Goal: Task Accomplishment & Management: Use online tool/utility

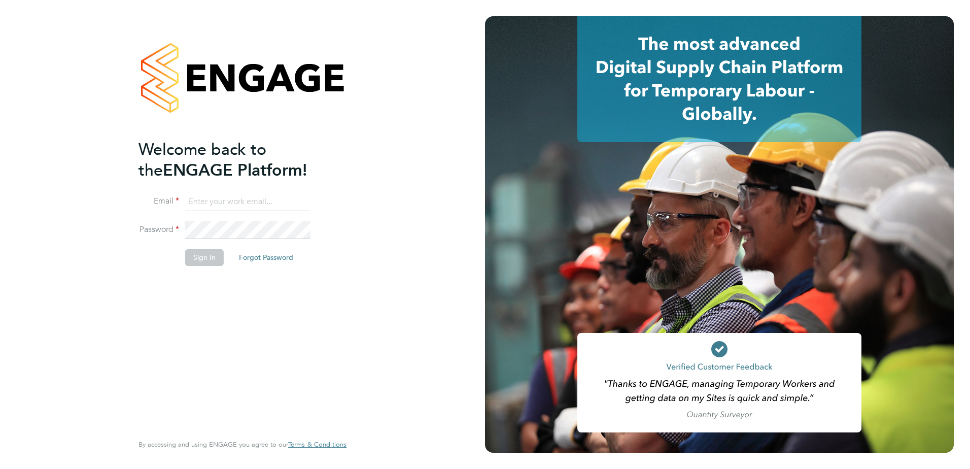
type input "jack.capon@vistry.co.uk"
click at [192, 259] on button "Sign In" at bounding box center [204, 257] width 39 height 16
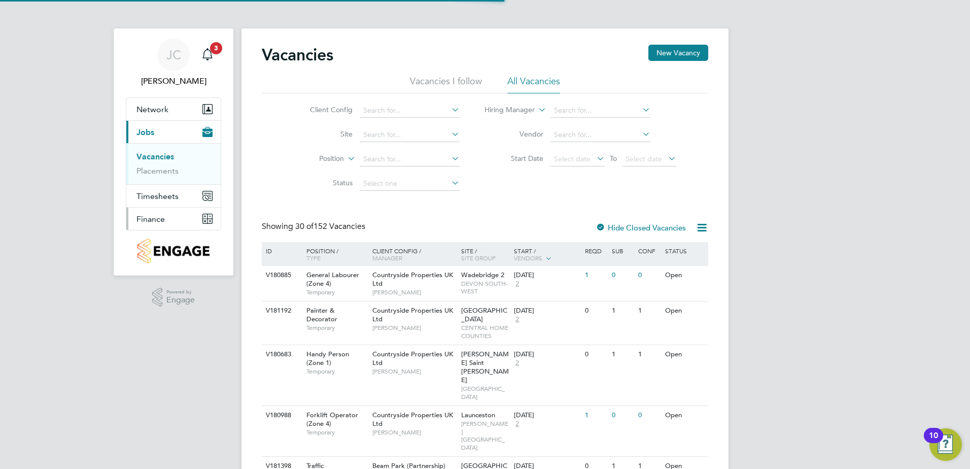
click at [156, 217] on span "Finance" at bounding box center [151, 219] width 28 height 10
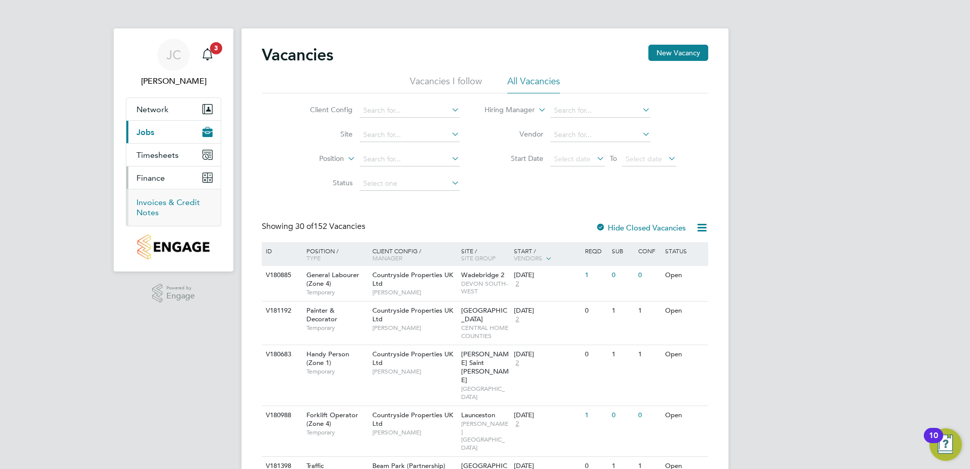
click at [173, 202] on link "Invoices & Credit Notes" at bounding box center [168, 207] width 63 height 20
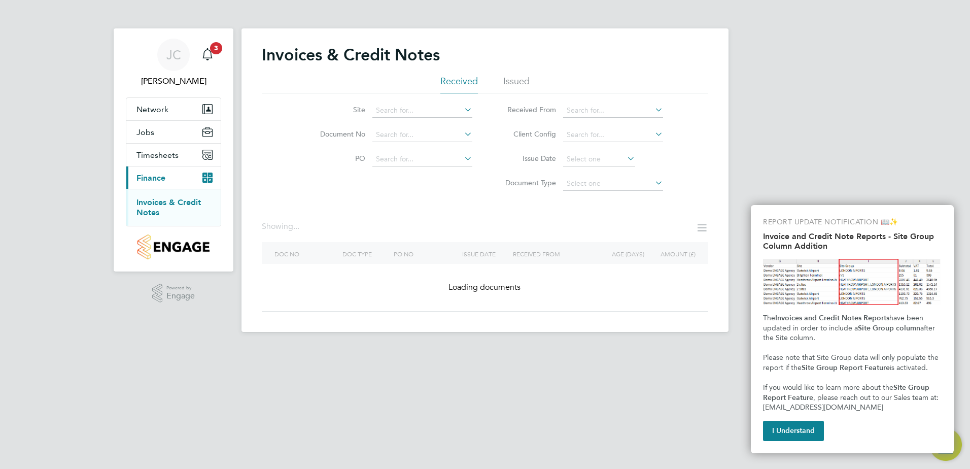
click at [806, 444] on div "REPORT UPDATE NOTIFICATION 📖✨ Invoice and Credit Note Reports - Site Group Colu…" at bounding box center [852, 329] width 203 height 248
click at [804, 436] on button "I Understand" at bounding box center [793, 431] width 61 height 20
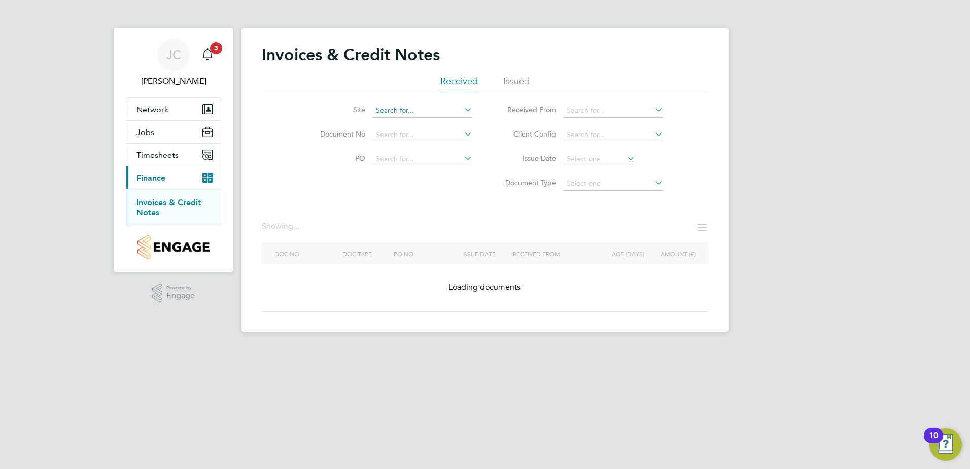
click at [406, 111] on input at bounding box center [423, 111] width 100 height 14
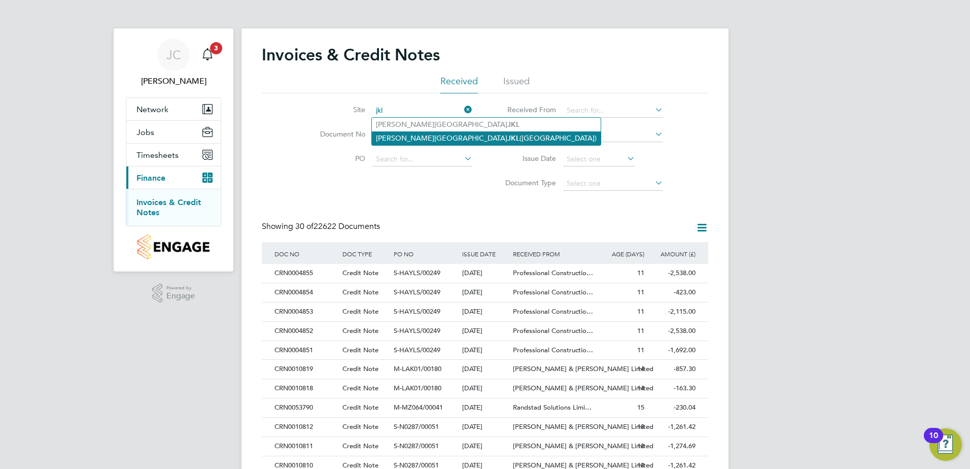
click at [417, 132] on li "Milton Keynes JKL (Whitehouse Park)" at bounding box center [486, 138] width 229 height 14
type input "Milton Keynes JKL (Whitehouse Park)"
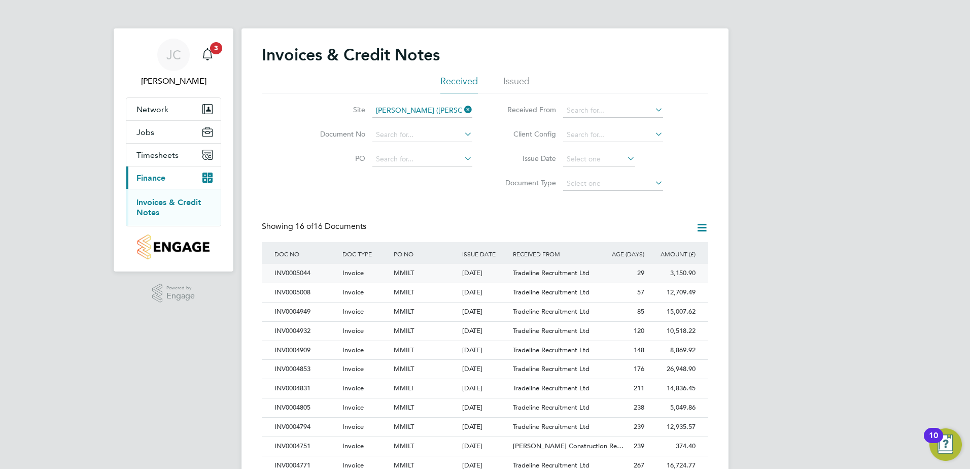
click at [376, 266] on div "Invoice" at bounding box center [365, 273] width 51 height 19
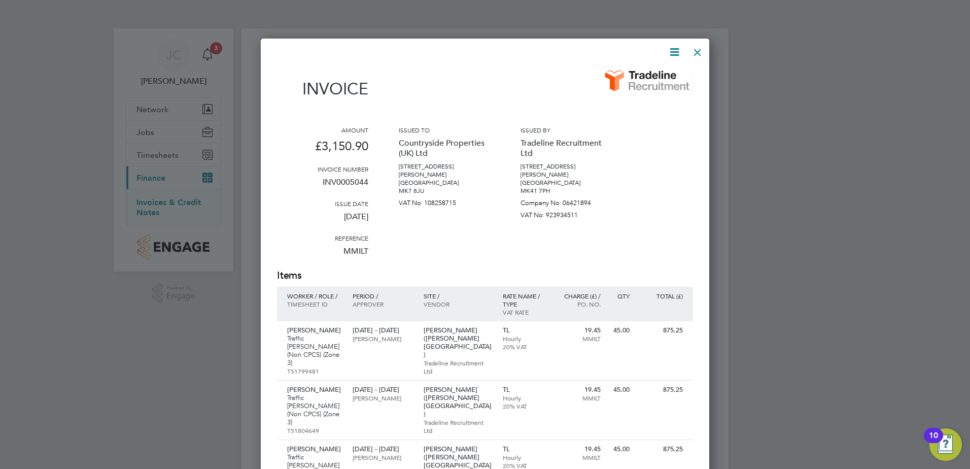
click at [698, 50] on div at bounding box center [698, 50] width 18 height 18
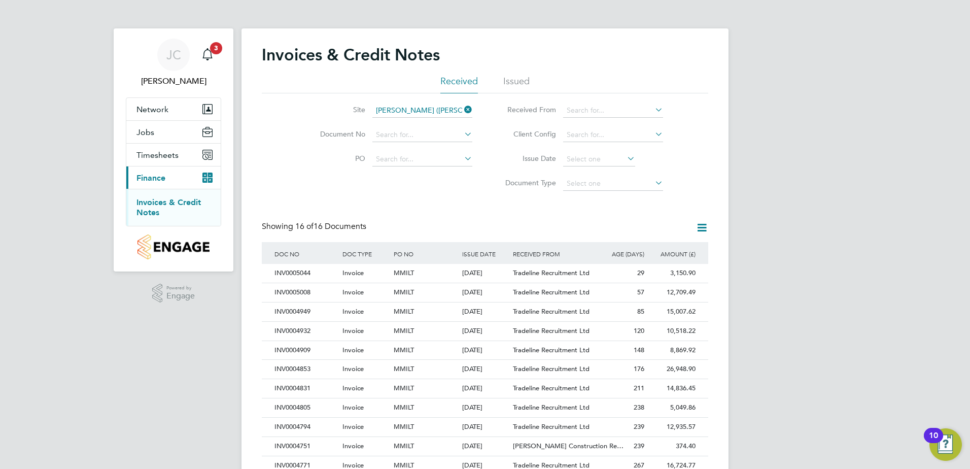
click at [462, 108] on icon at bounding box center [462, 110] width 0 height 14
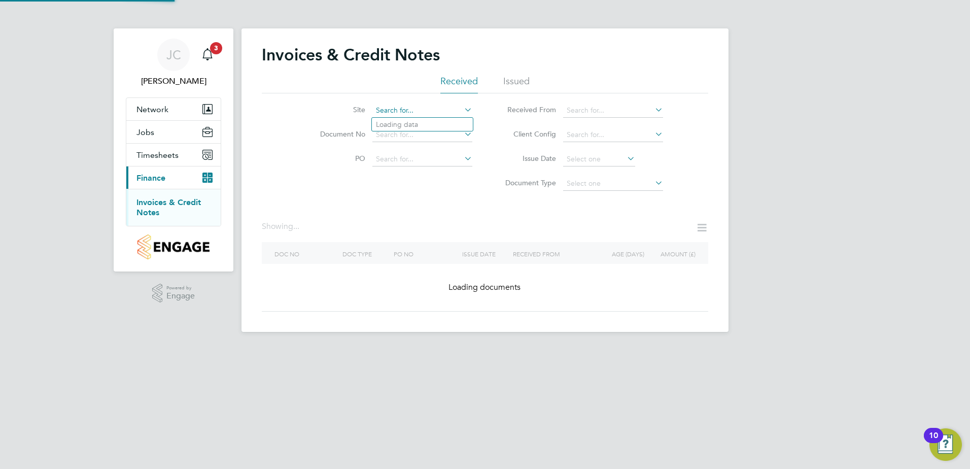
click at [412, 110] on input at bounding box center [423, 111] width 100 height 14
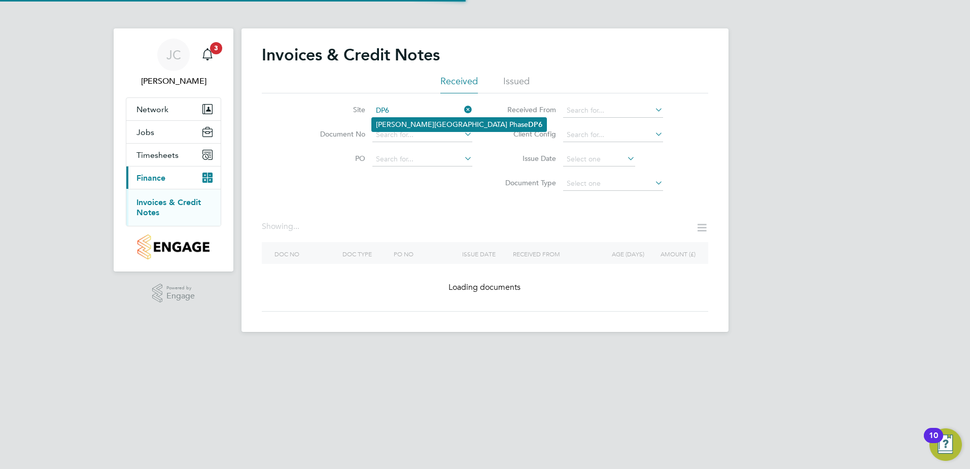
click at [528, 127] on b "DP6" at bounding box center [535, 124] width 14 height 9
type input "Milton Keynes Phase DP6"
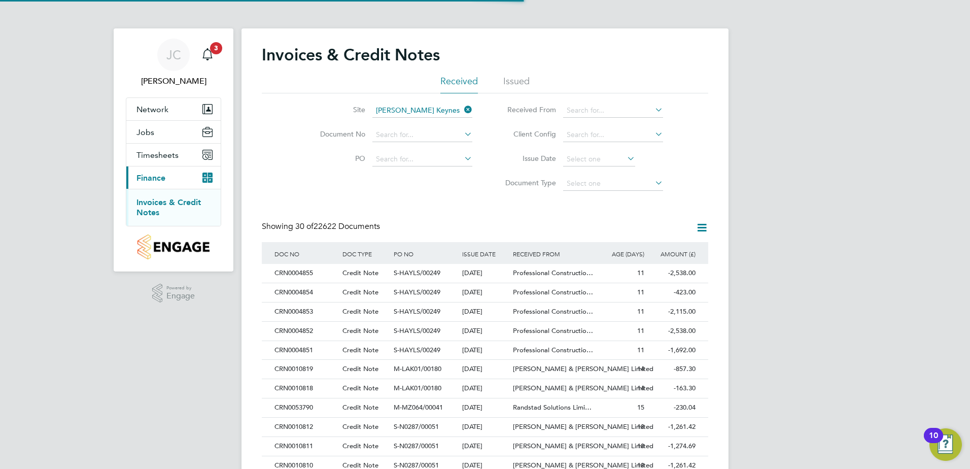
scroll to position [19, 69]
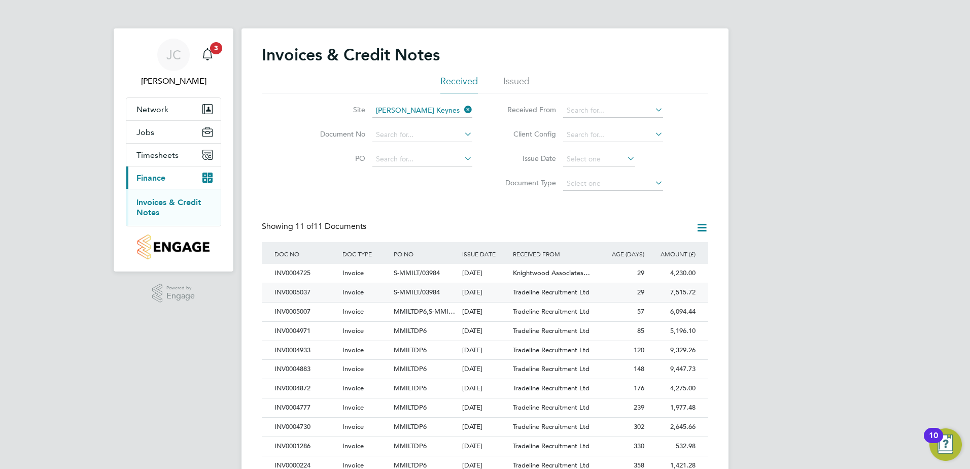
click at [376, 294] on div "Invoice" at bounding box center [365, 292] width 51 height 19
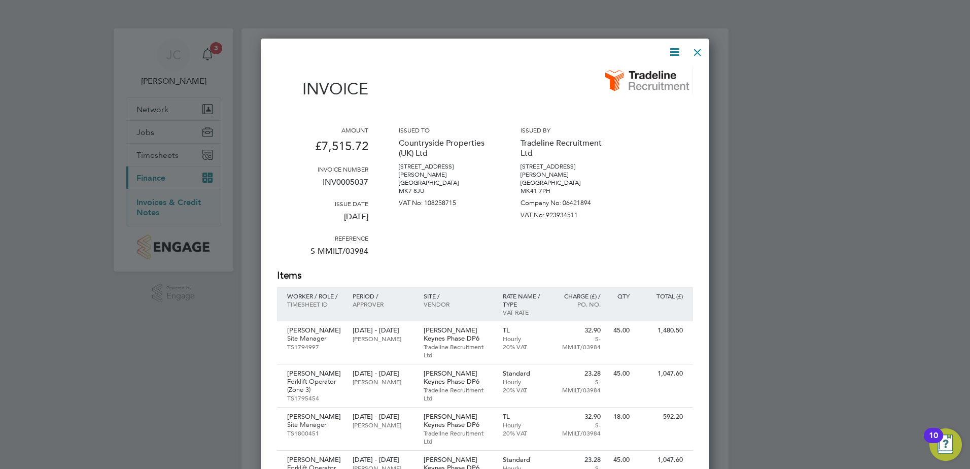
click at [701, 56] on div at bounding box center [698, 50] width 18 height 18
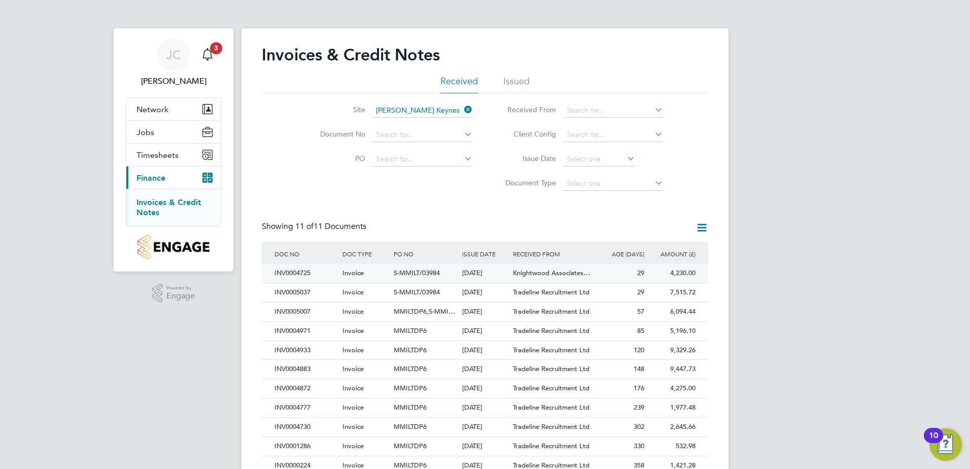
click at [425, 270] on span "S-MMILT/03984" at bounding box center [417, 272] width 46 height 9
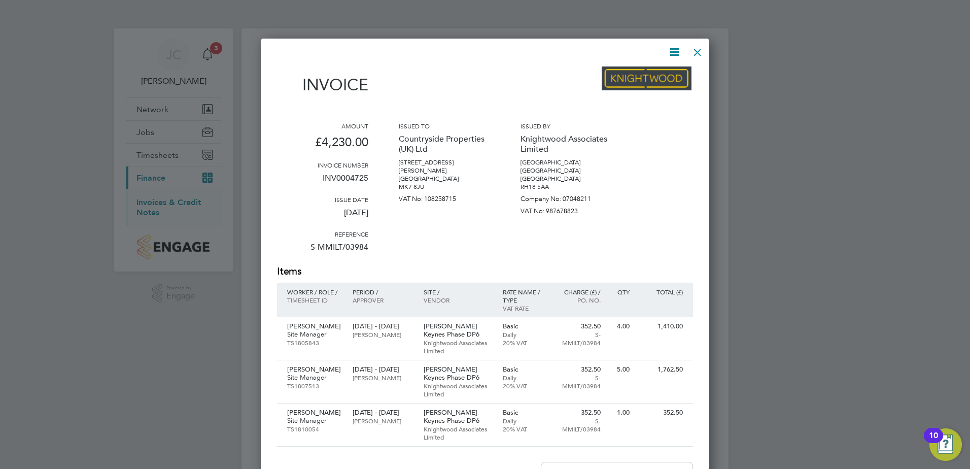
click at [705, 52] on div at bounding box center [698, 50] width 18 height 18
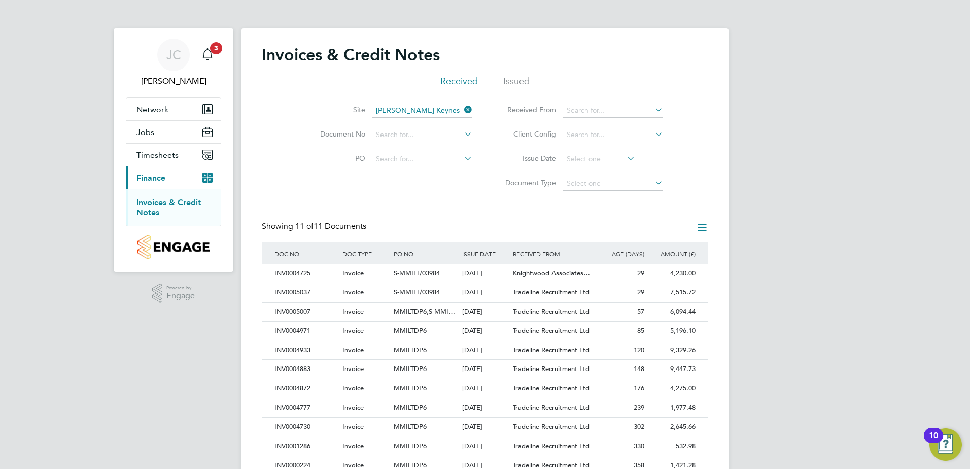
click at [462, 106] on icon at bounding box center [462, 110] width 0 height 14
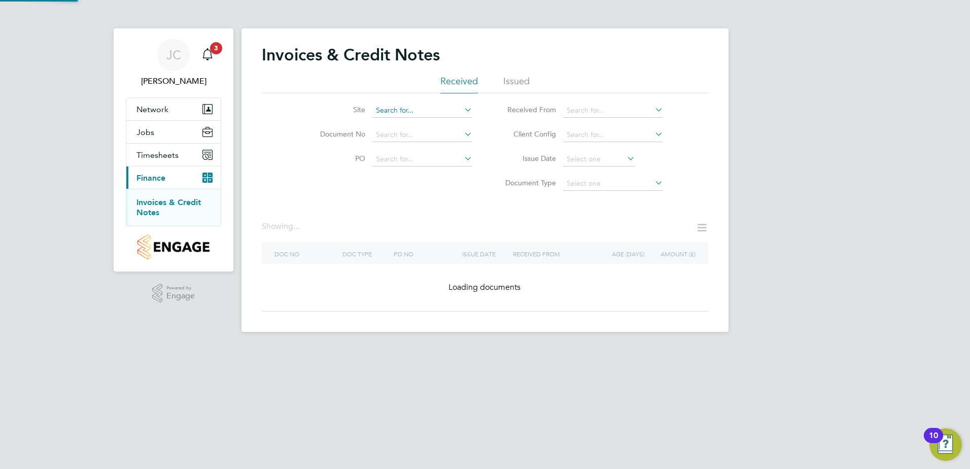
click at [436, 114] on input at bounding box center [423, 111] width 100 height 14
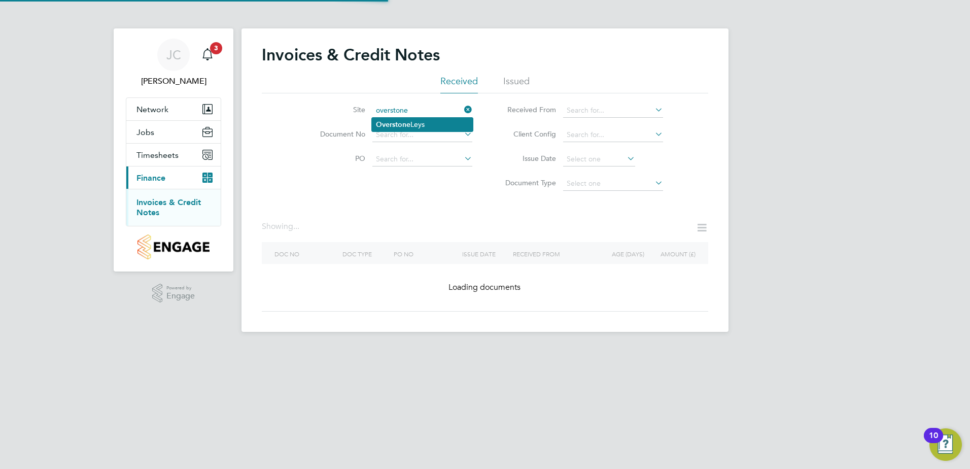
click at [424, 123] on li "Overstone Leys" at bounding box center [422, 125] width 101 height 14
type input "Overstone Leys"
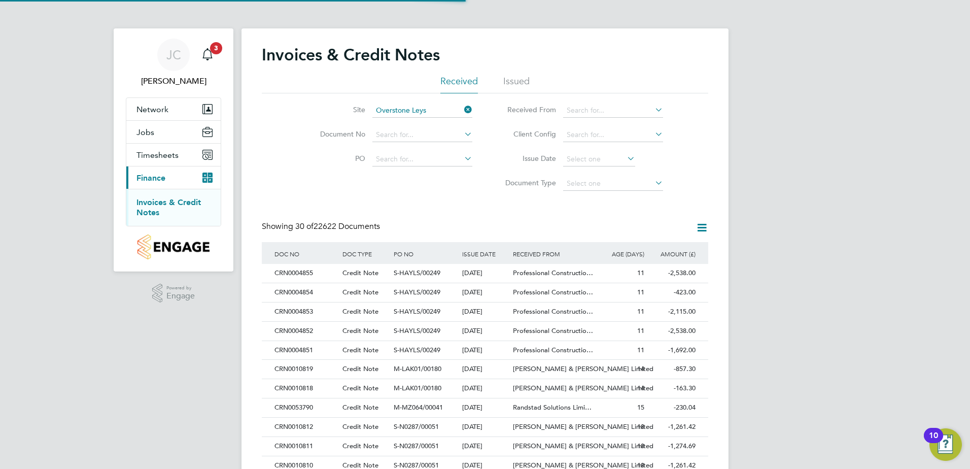
scroll to position [19, 69]
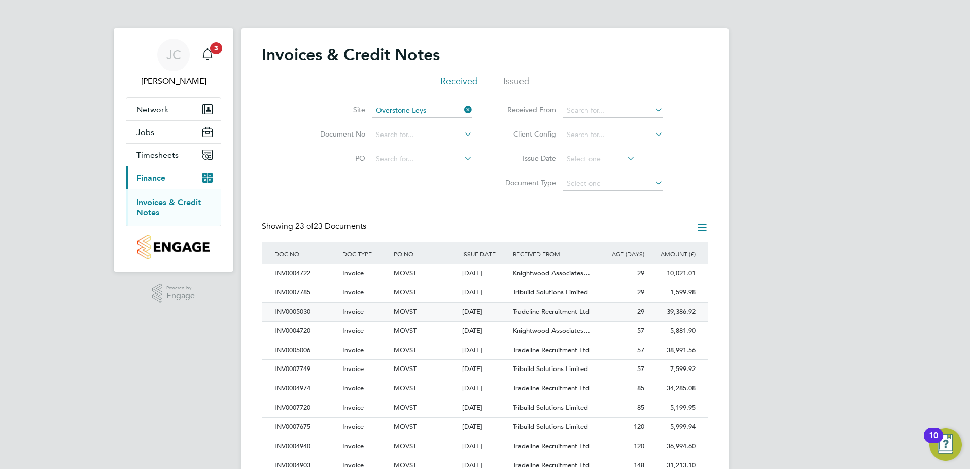
click at [546, 308] on span "Tradeline Recruitment Ltd" at bounding box center [551, 311] width 77 height 9
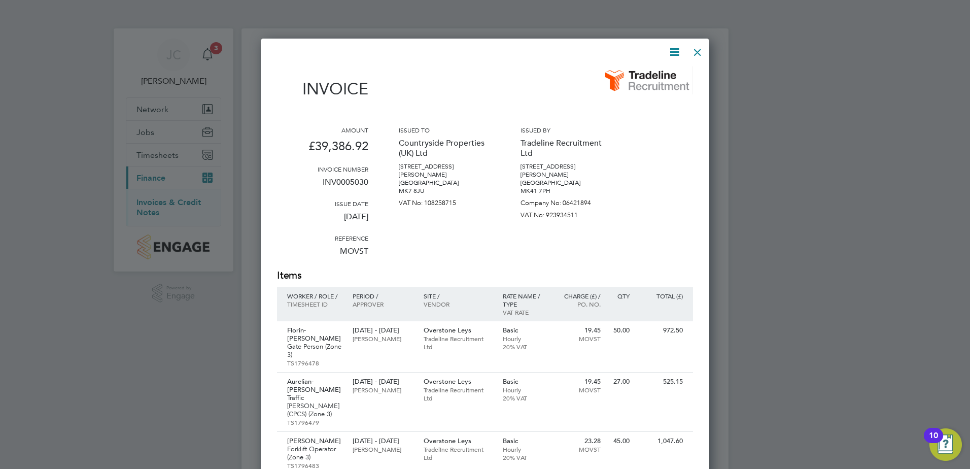
click at [518, 245] on div "Amount £39,386.92 Invoice number INV0005030 Issue date 01 Sep 2025 Reference MO…" at bounding box center [485, 197] width 416 height 143
click at [703, 56] on div at bounding box center [698, 50] width 18 height 18
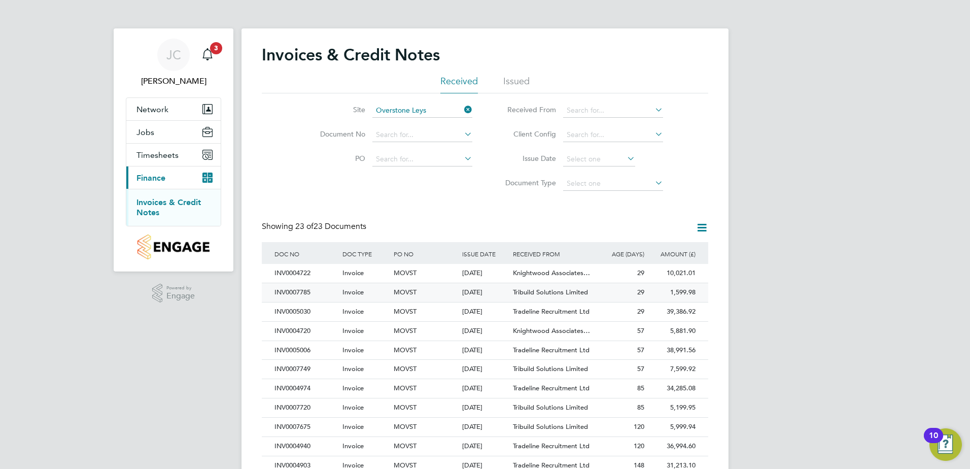
click at [526, 294] on span "Tribuild Solutions Limited" at bounding box center [550, 292] width 75 height 9
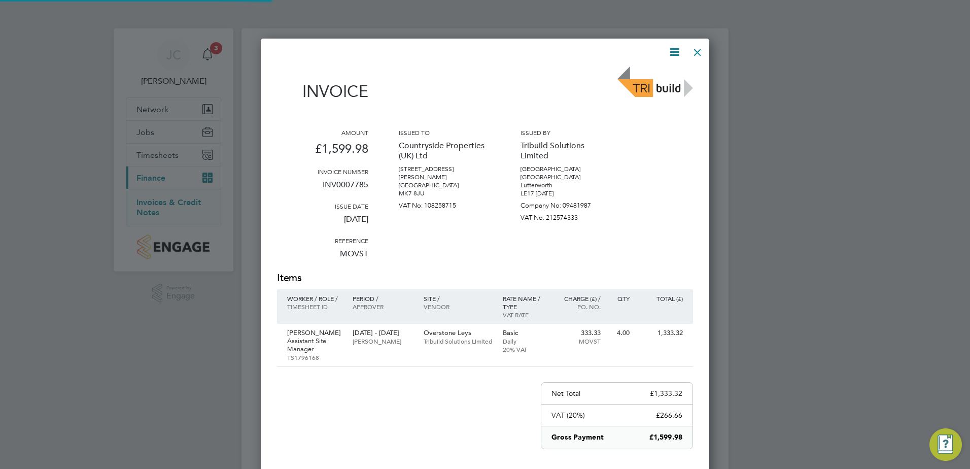
scroll to position [540, 449]
click at [702, 49] on div at bounding box center [698, 50] width 18 height 18
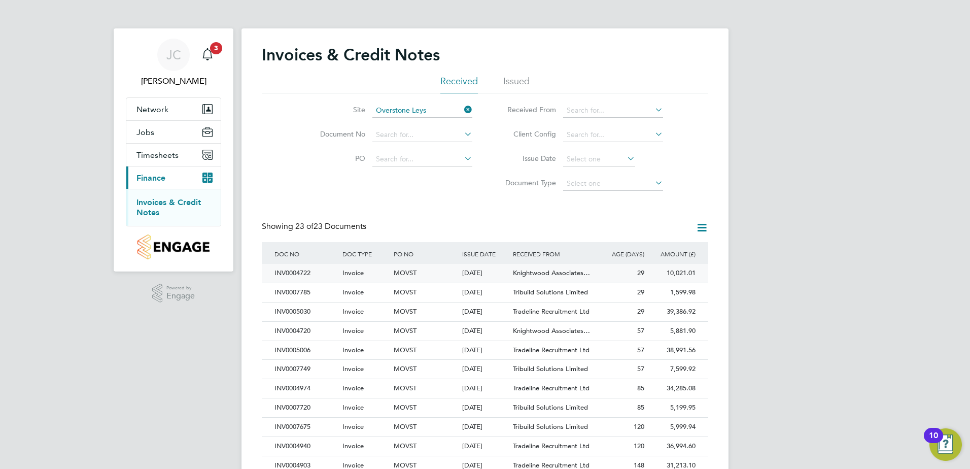
click at [543, 279] on div "Knightwood Associates…" at bounding box center [553, 273] width 85 height 19
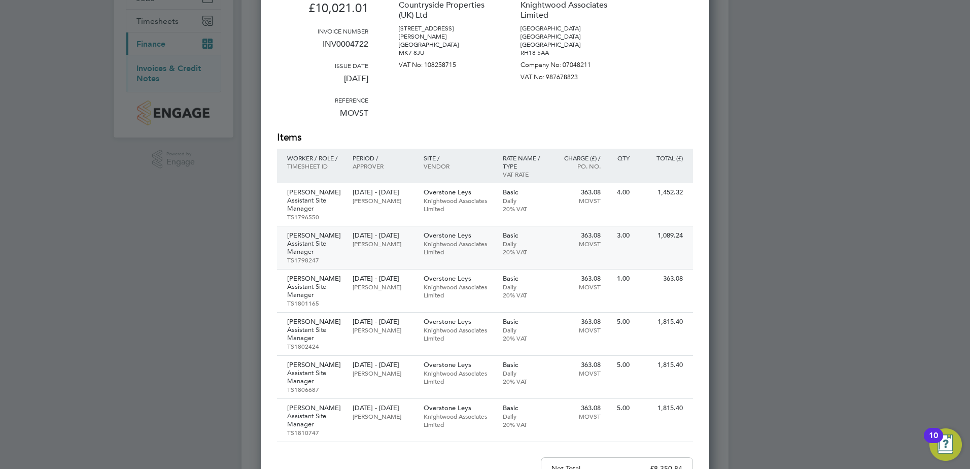
scroll to position [152, 0]
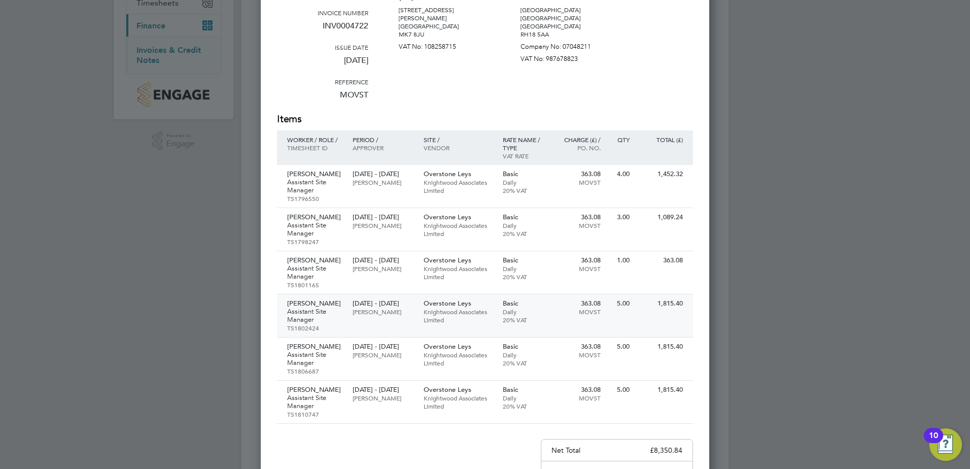
click at [678, 309] on div "1,815.40" at bounding box center [664, 303] width 58 height 18
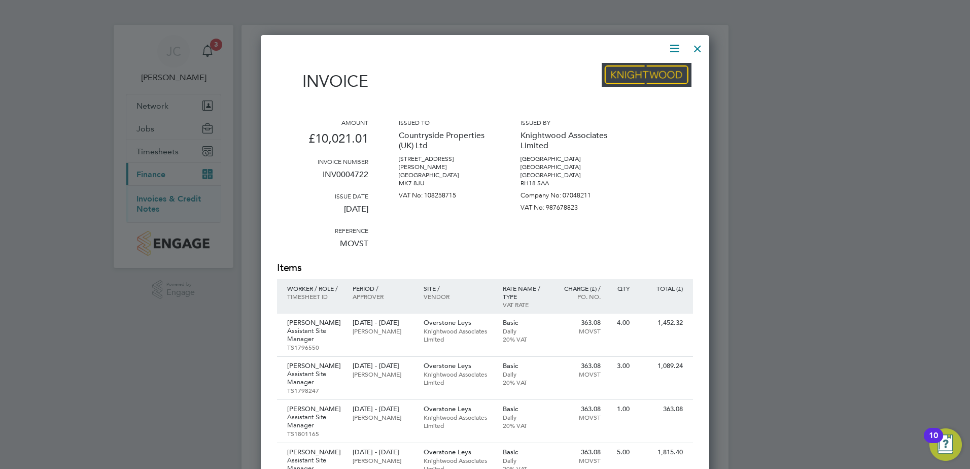
scroll to position [0, 0]
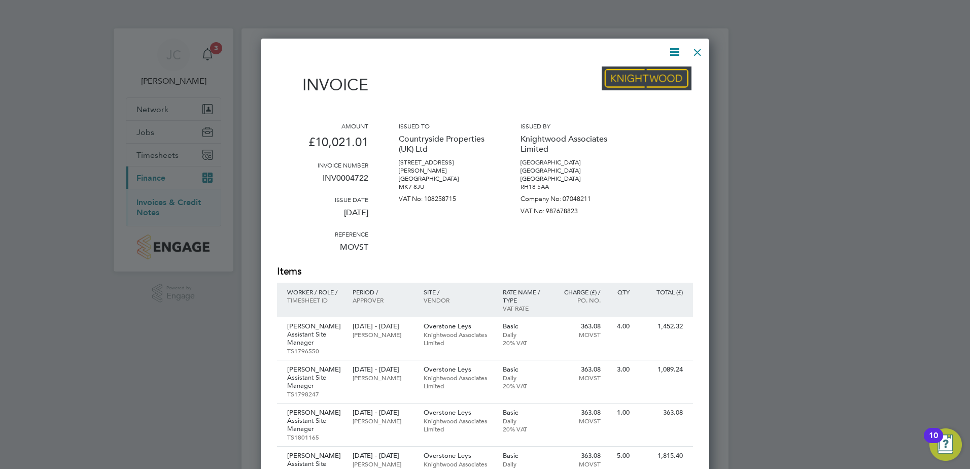
click at [703, 48] on div at bounding box center [698, 50] width 18 height 18
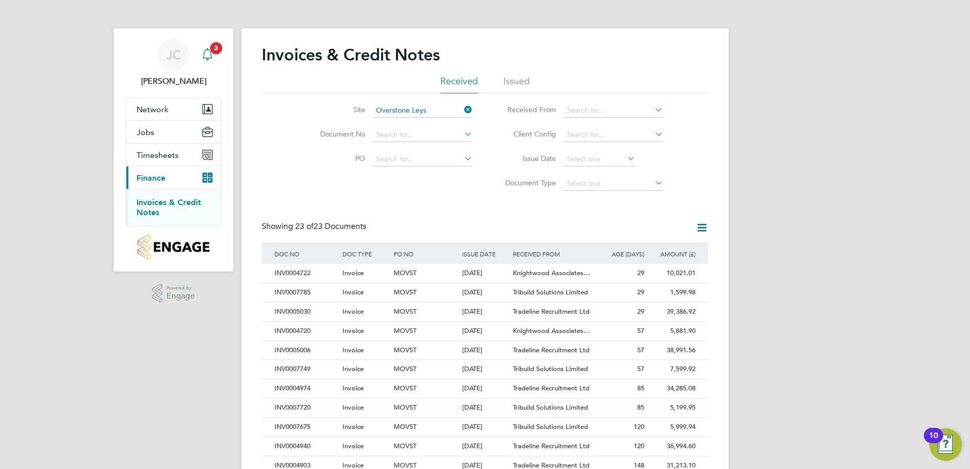
click at [217, 57] on div "Main navigation" at bounding box center [207, 55] width 20 height 20
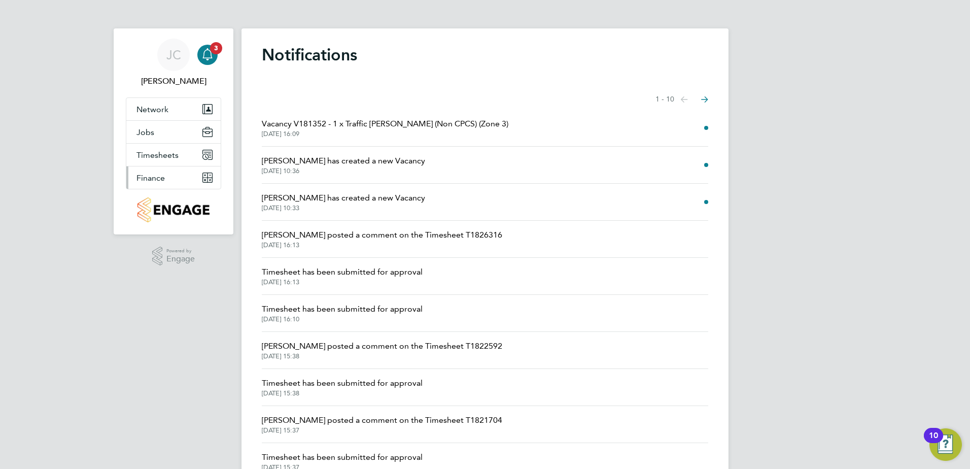
click at [150, 174] on span "Finance" at bounding box center [151, 178] width 28 height 10
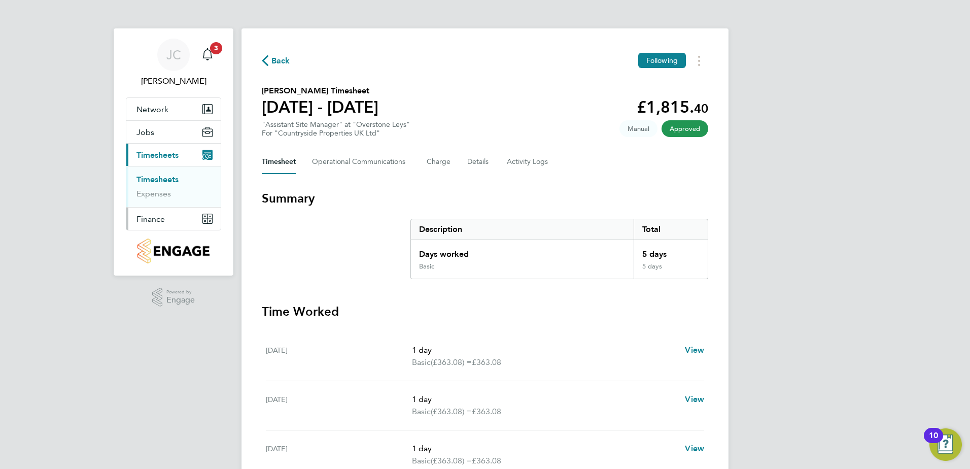
click at [150, 217] on span "Finance" at bounding box center [151, 219] width 28 height 10
click at [164, 204] on link "Invoices & Credit Notes" at bounding box center [168, 207] width 63 height 20
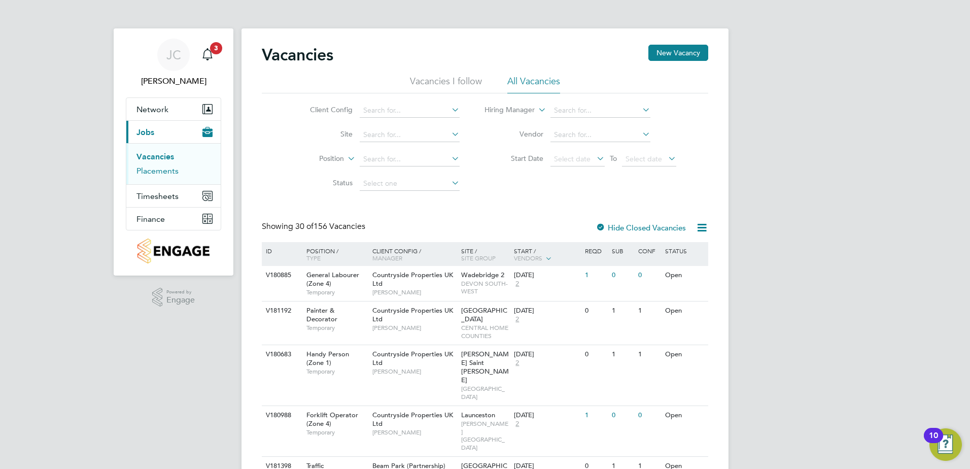
click at [146, 171] on link "Placements" at bounding box center [158, 171] width 42 height 10
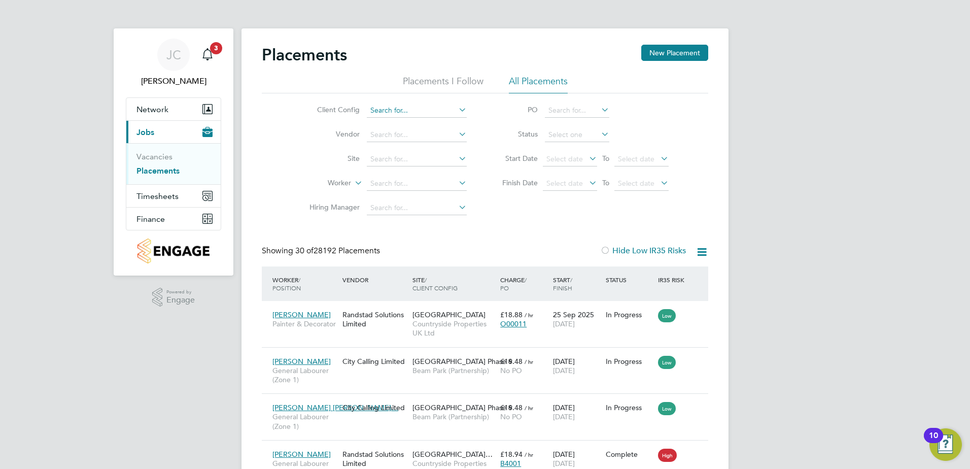
click at [405, 113] on input at bounding box center [417, 111] width 100 height 14
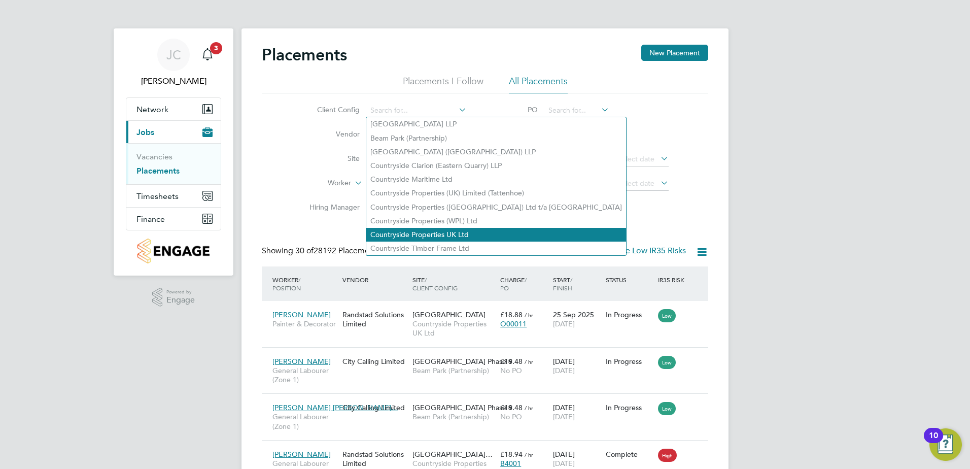
click at [446, 231] on li "Countryside Properties UK Ltd" at bounding box center [496, 235] width 260 height 14
type input "Countryside Properties UK Ltd"
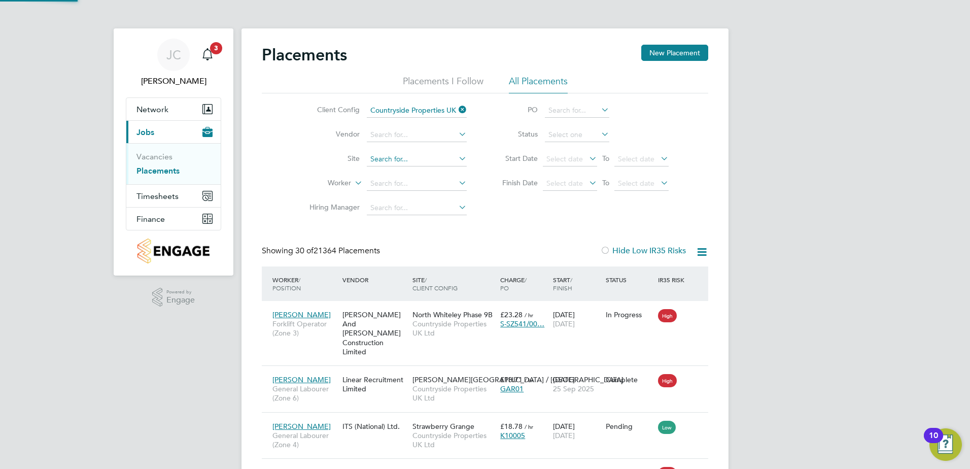
click at [394, 158] on input at bounding box center [417, 159] width 100 height 14
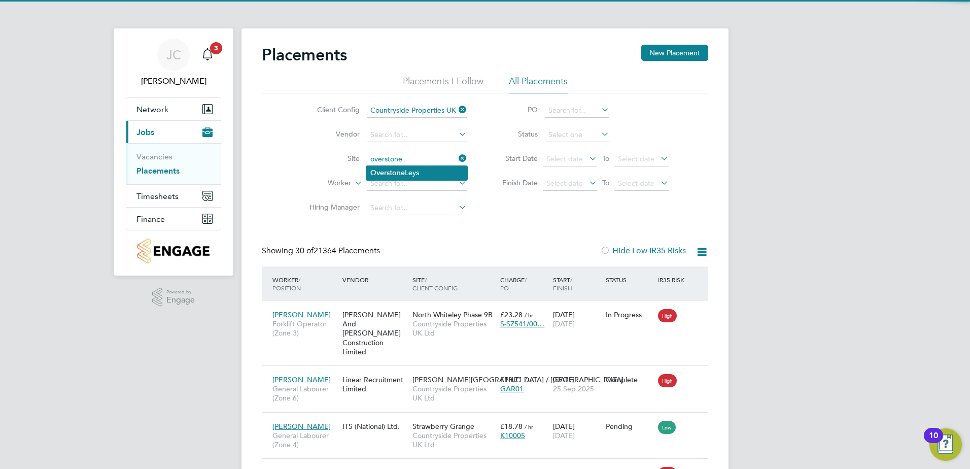
click at [412, 169] on li "Overstone Leys" at bounding box center [416, 173] width 101 height 14
type input "Overstone Leys"
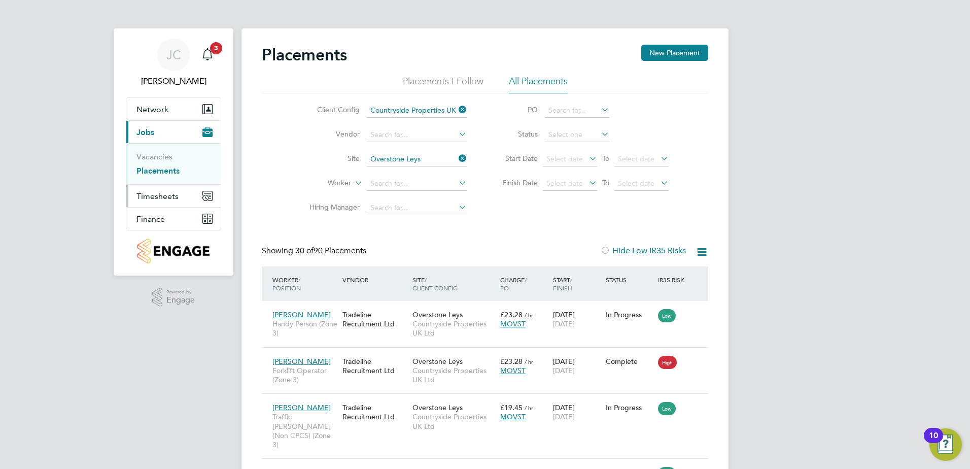
click at [160, 199] on span "Timesheets" at bounding box center [158, 196] width 42 height 10
click at [167, 191] on link "Expenses" at bounding box center [154, 194] width 35 height 10
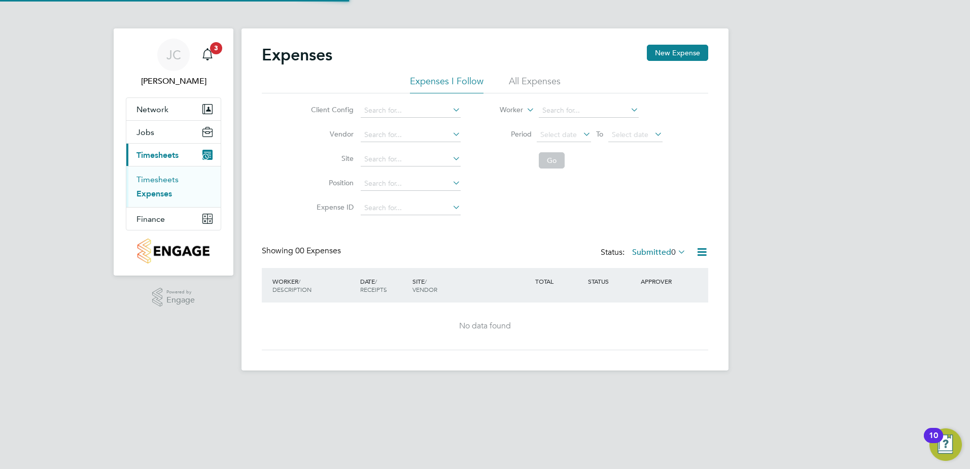
click at [172, 182] on link "Timesheets" at bounding box center [158, 180] width 42 height 10
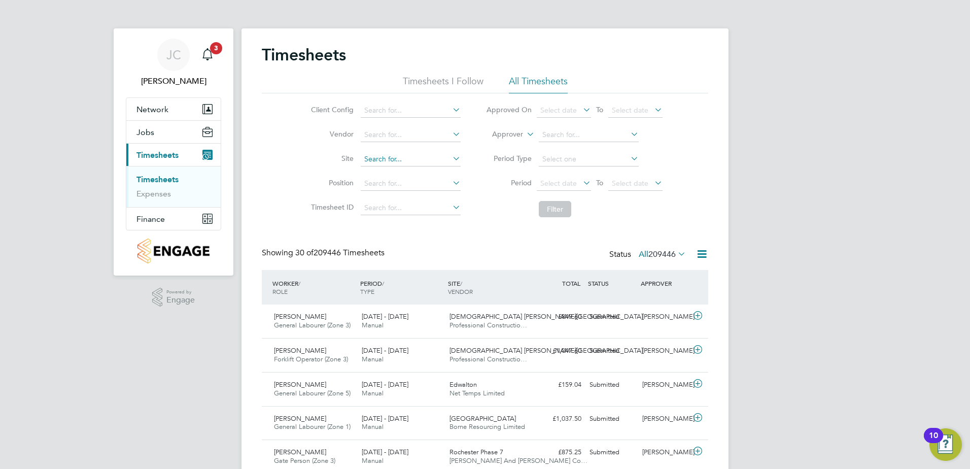
click at [412, 155] on input at bounding box center [411, 159] width 100 height 14
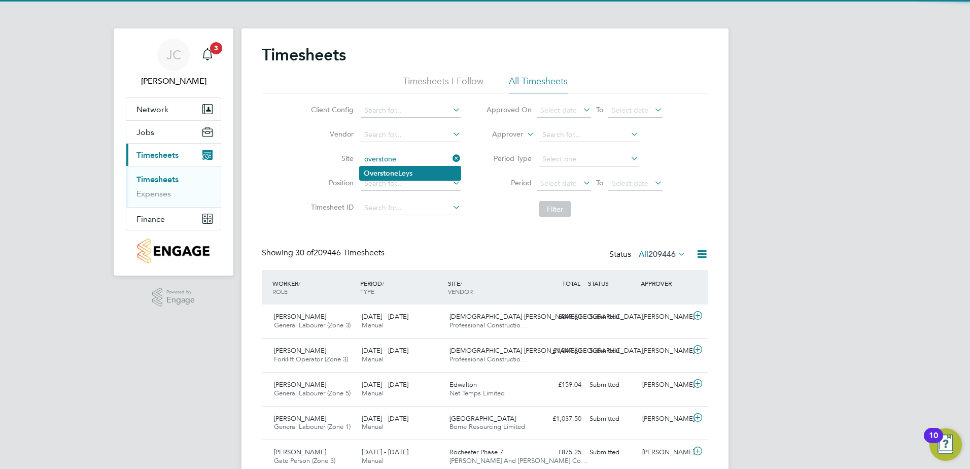
click at [402, 179] on li "Overstone Leys" at bounding box center [410, 173] width 101 height 14
type input "Overstone Leys"
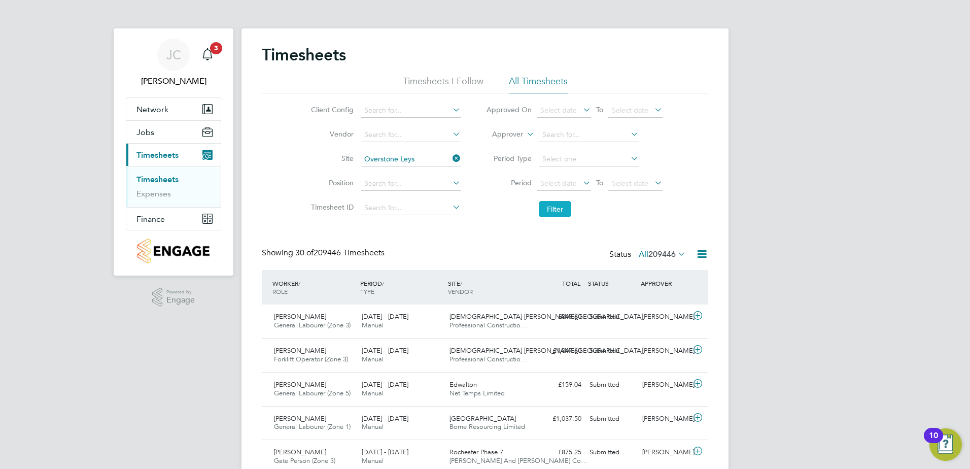
click at [564, 208] on button "Filter" at bounding box center [555, 209] width 32 height 16
